Goal: Transaction & Acquisition: Purchase product/service

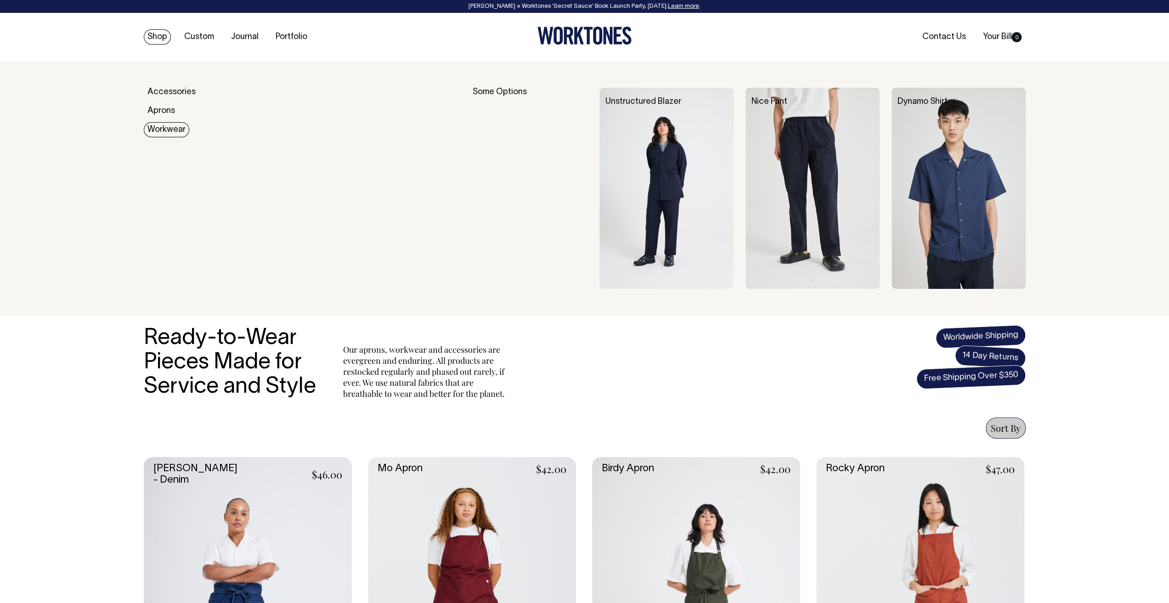
click at [167, 130] on link "Workwear" at bounding box center [166, 129] width 45 height 15
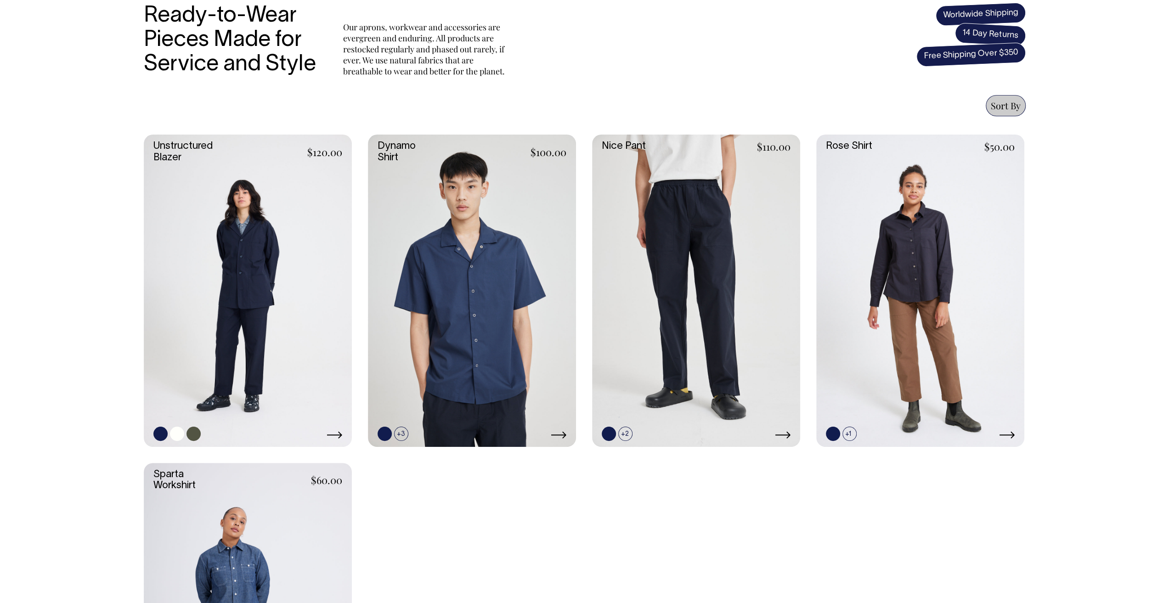
click at [199, 173] on link at bounding box center [248, 291] width 208 height 312
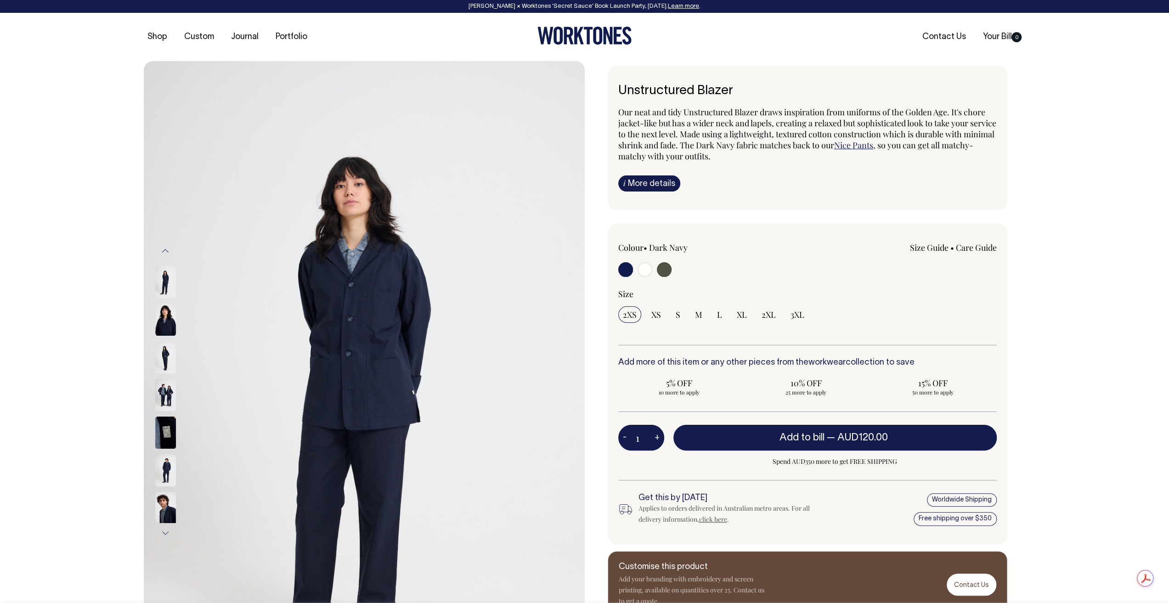
click at [644, 270] on input "radio" at bounding box center [644, 269] width 15 height 15
radio input "true"
radio input "false"
radio input "true"
select select "Off-White"
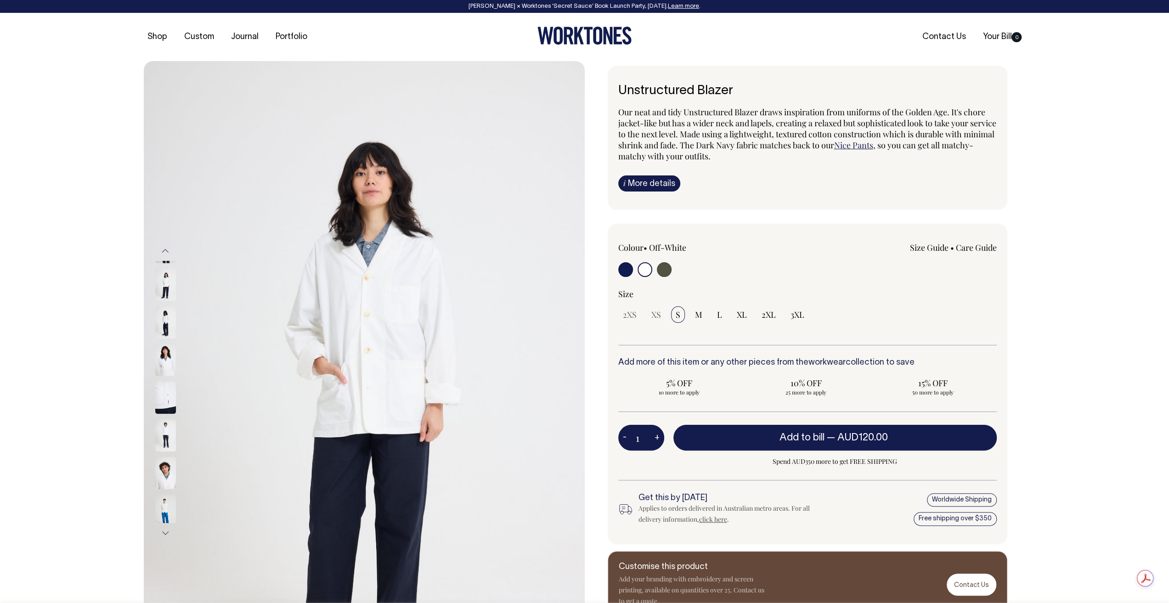
click at [175, 274] on img at bounding box center [165, 285] width 21 height 32
click at [165, 276] on img at bounding box center [165, 285] width 21 height 32
click at [171, 319] on img at bounding box center [165, 322] width 21 height 32
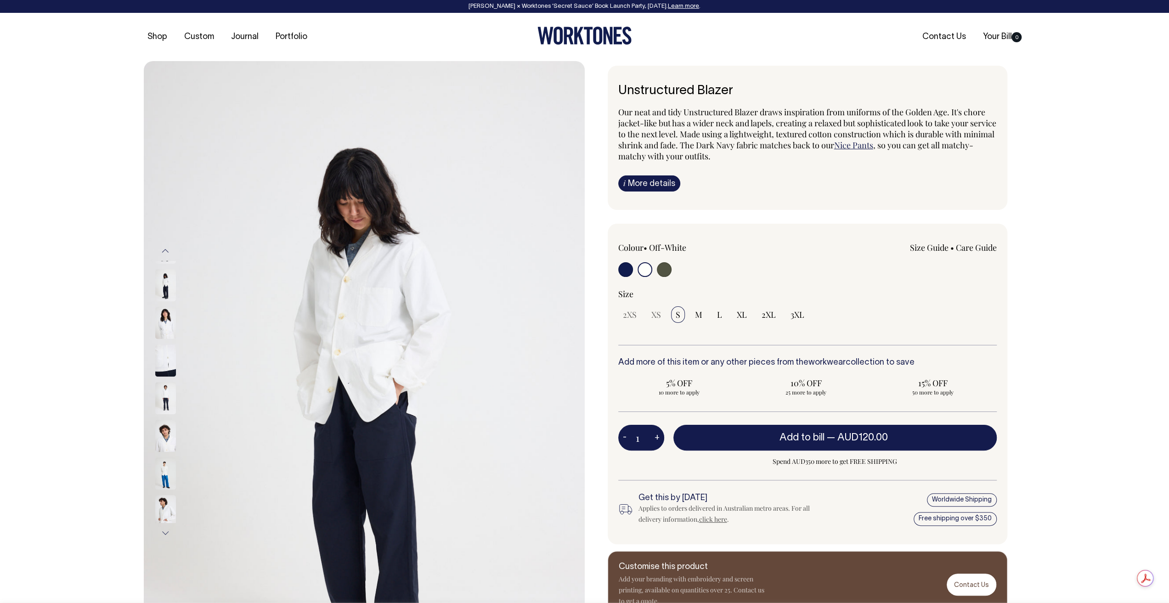
click at [168, 357] on img at bounding box center [165, 360] width 21 height 32
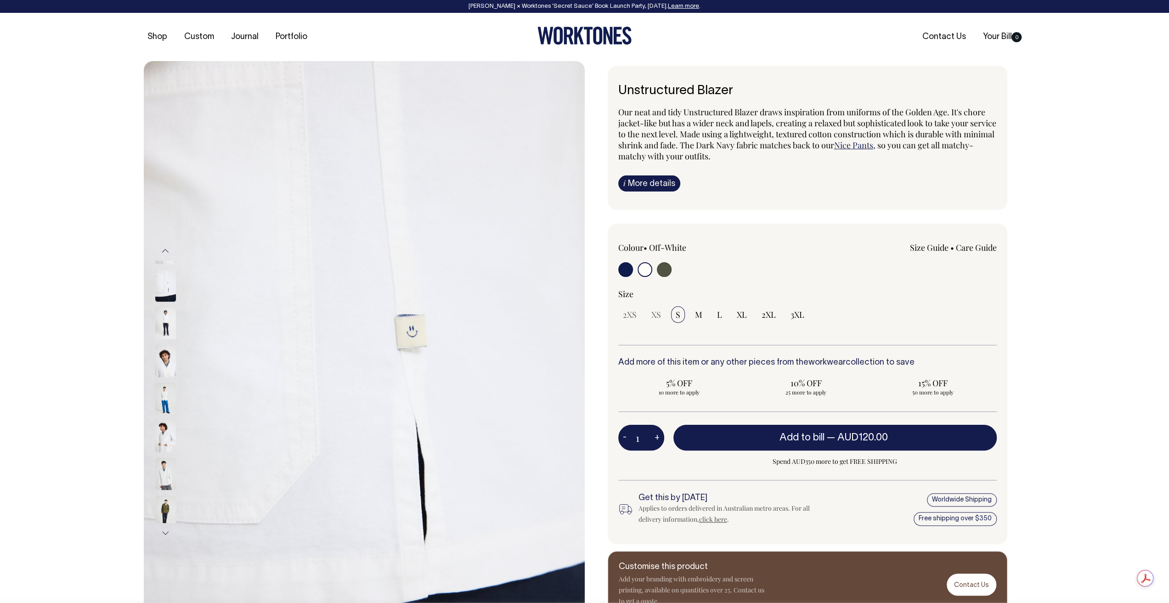
click at [163, 429] on img at bounding box center [165, 436] width 21 height 32
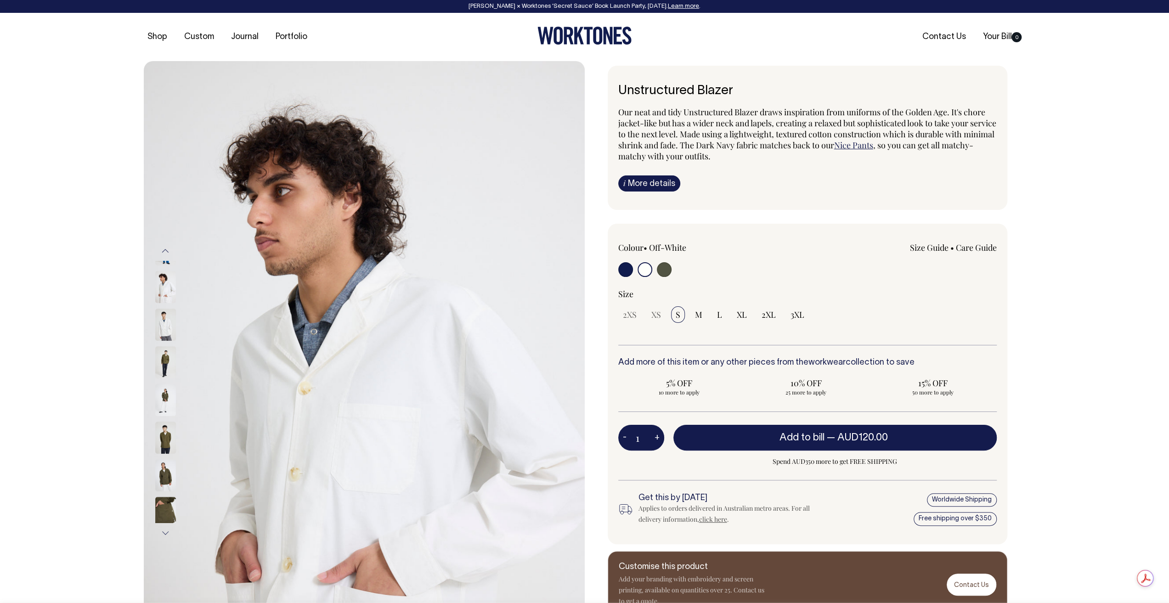
click at [163, 435] on img at bounding box center [165, 438] width 21 height 32
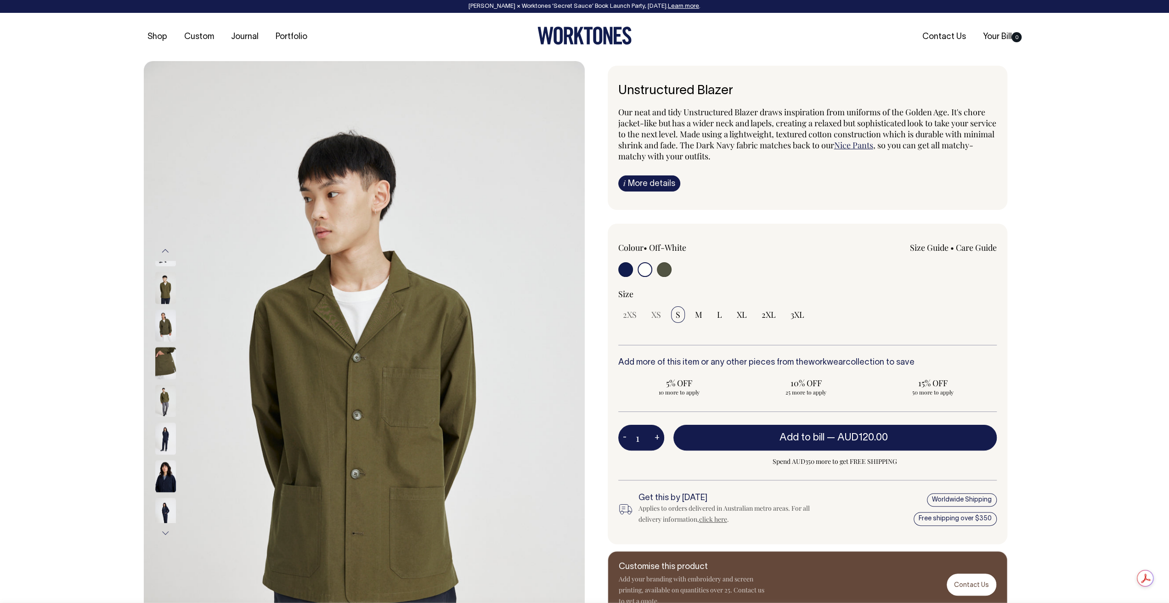
click at [169, 504] on img at bounding box center [165, 514] width 21 height 32
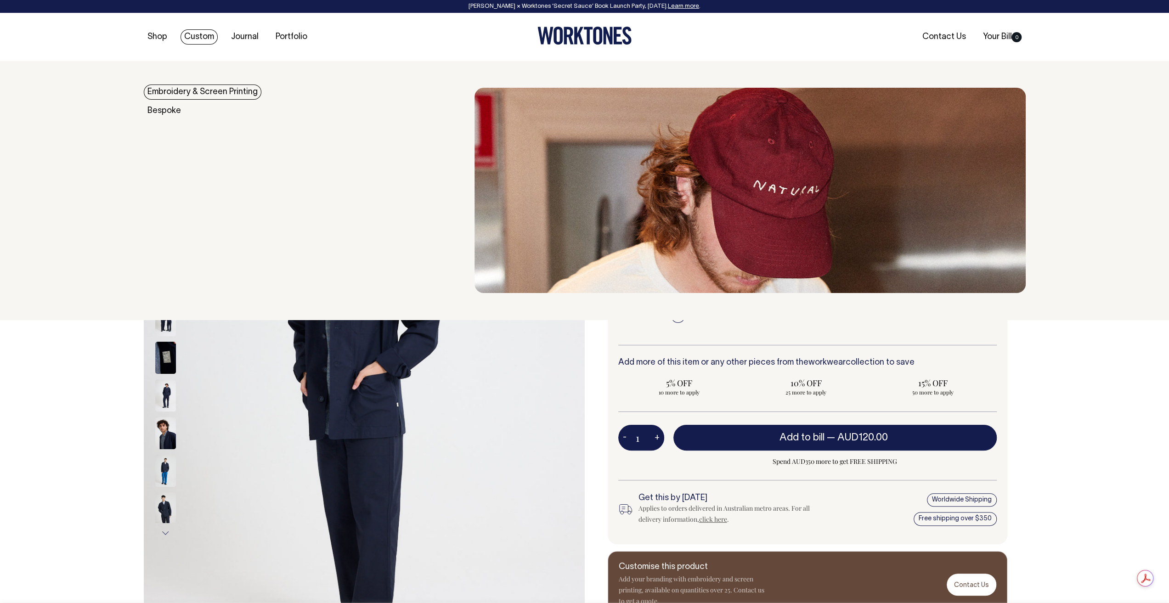
click at [186, 31] on link "Custom" at bounding box center [198, 36] width 37 height 15
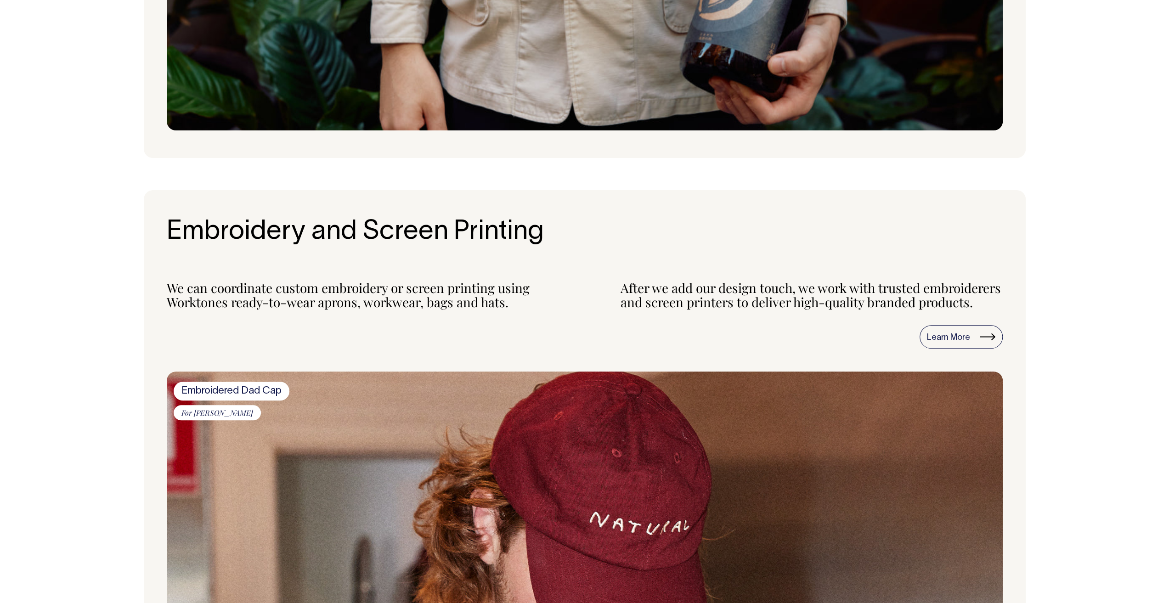
scroll to position [781, 0]
